Goal: Task Accomplishment & Management: Manage account settings

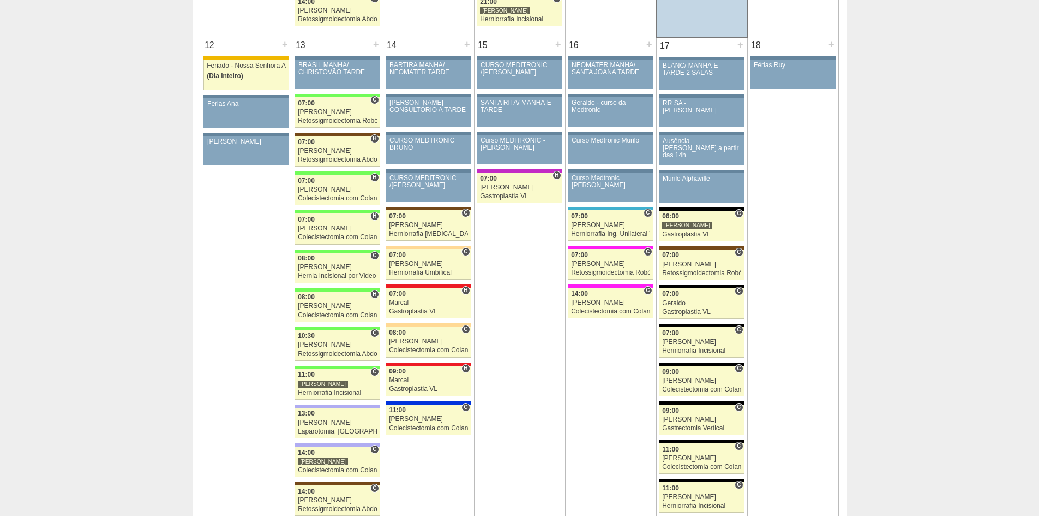
scroll to position [1200, 0]
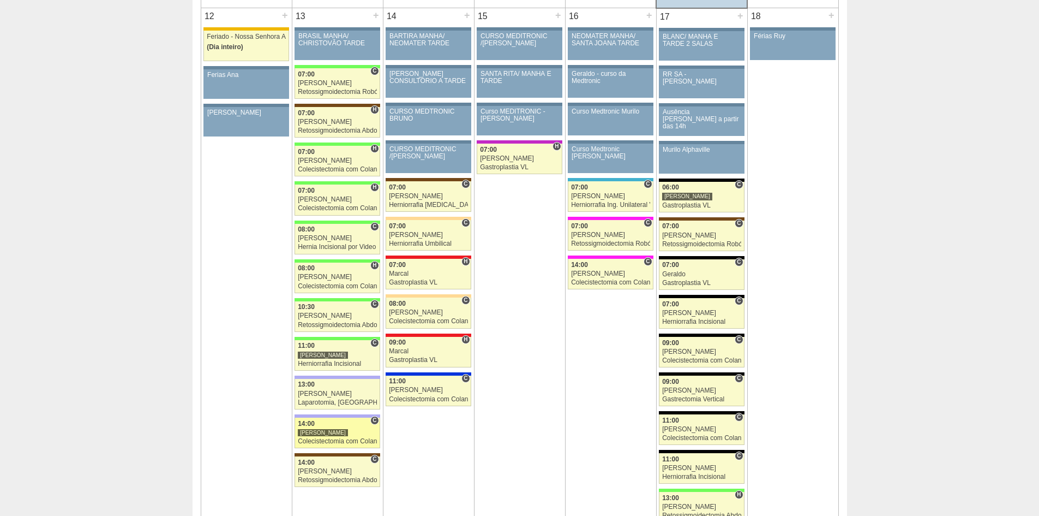
click at [315, 441] on div "Colecistectomia com Colangiografia VL" at bounding box center [337, 441] width 79 height 7
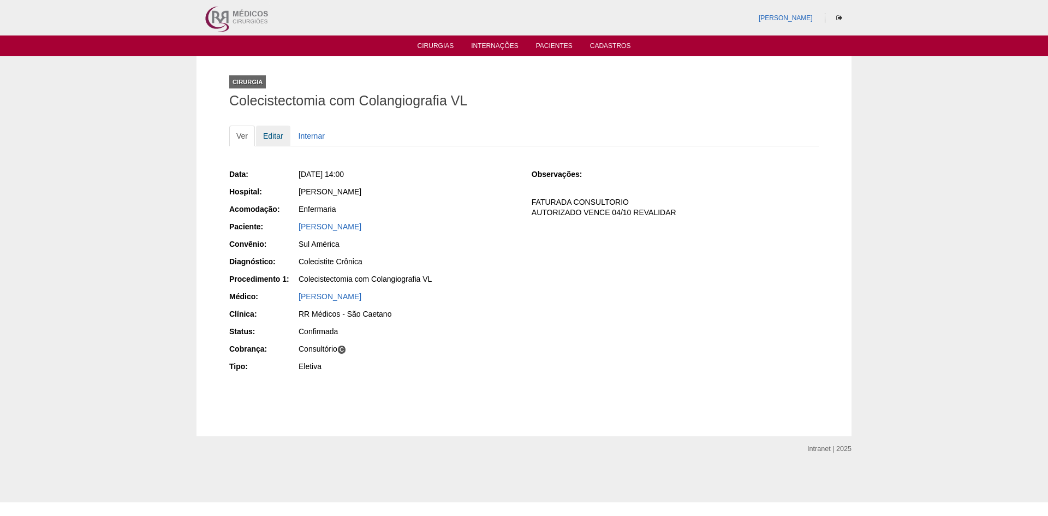
click at [276, 136] on link "Editar" at bounding box center [273, 135] width 34 height 21
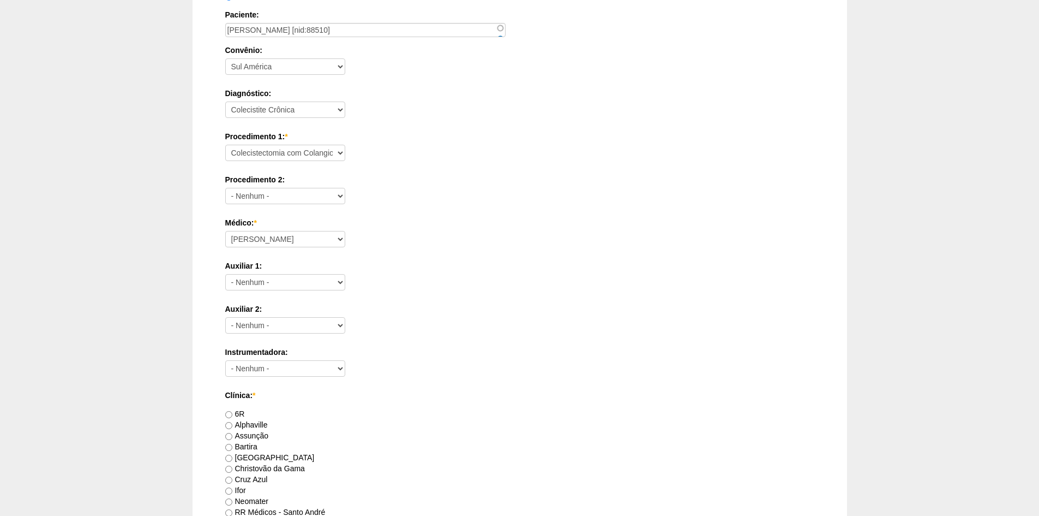
scroll to position [327, 0]
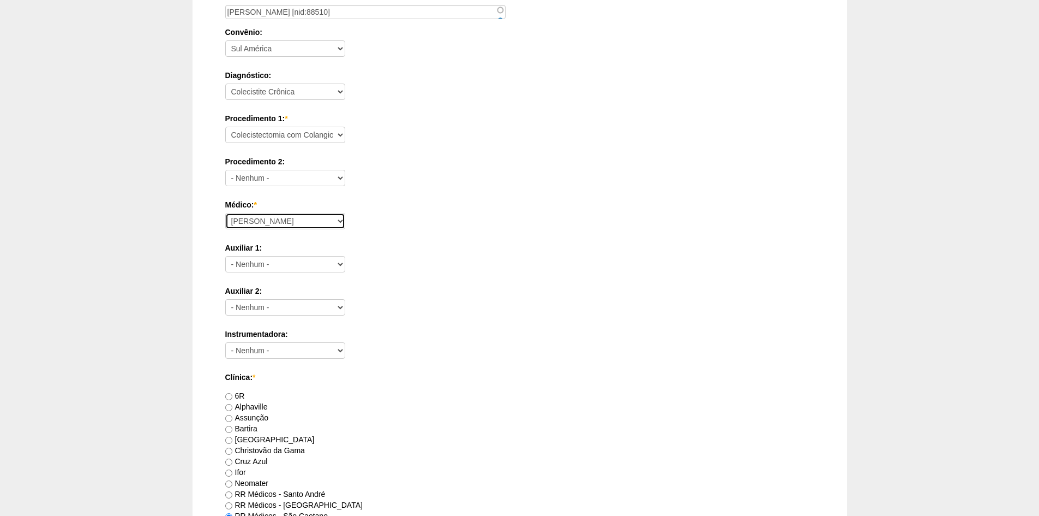
click at [300, 220] on select "Ana Paula Bruno Felipe Rossi Geraldo Igor Benevides Isabella Juliana Luiz Guilh…" at bounding box center [285, 221] width 120 height 16
select select "43"
click at [225, 213] on select "Ana Paula Bruno Felipe Rossi Geraldo Igor Benevides Isabella Juliana Luiz Guilh…" at bounding box center [285, 221] width 120 height 16
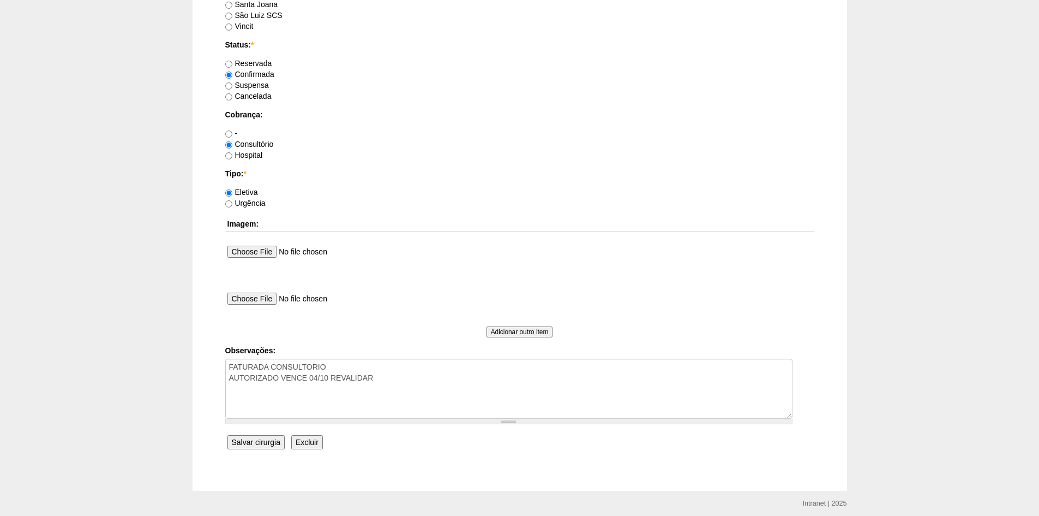
scroll to position [873, 0]
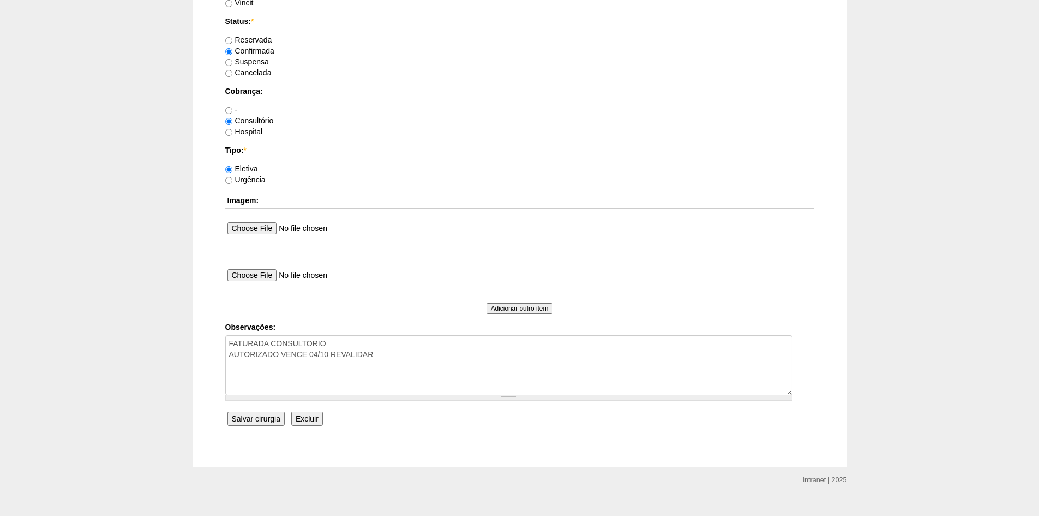
click at [254, 420] on input "Salvar cirurgia" at bounding box center [256, 418] width 57 height 14
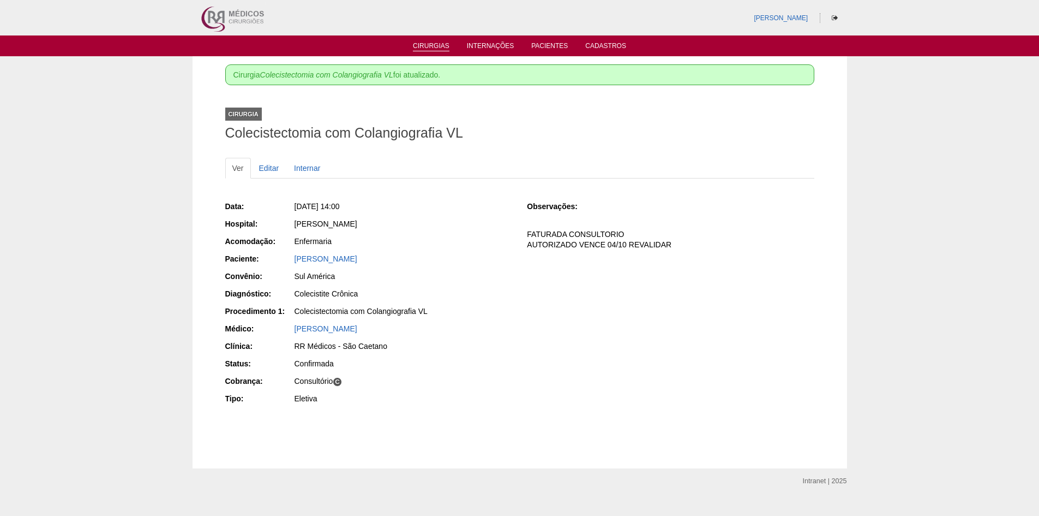
click at [429, 41] on li "Cirurgias" at bounding box center [431, 45] width 52 height 9
click at [429, 46] on link "Cirurgias" at bounding box center [431, 46] width 37 height 9
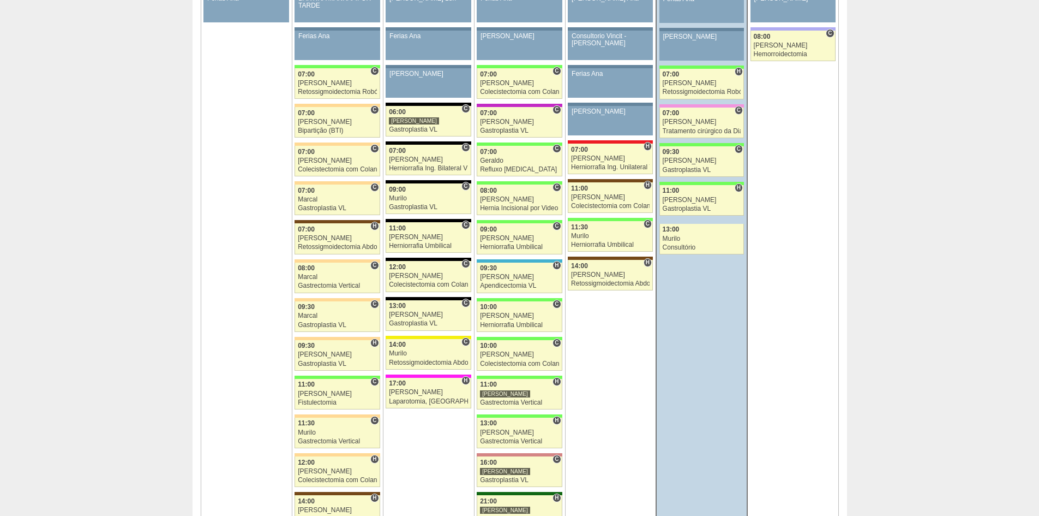
scroll to position [655, 0]
